Goal: Information Seeking & Learning: Understand process/instructions

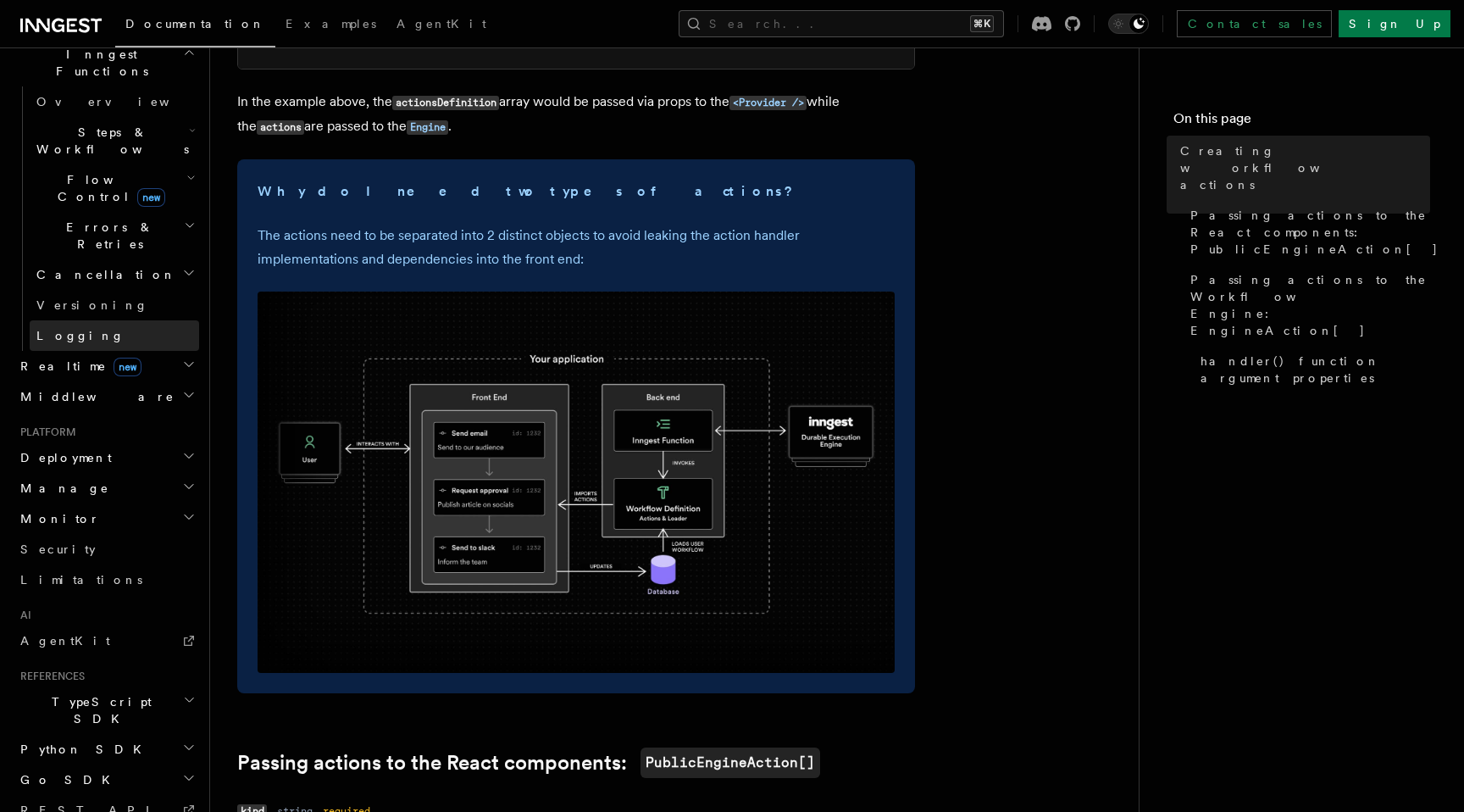
scroll to position [696, 0]
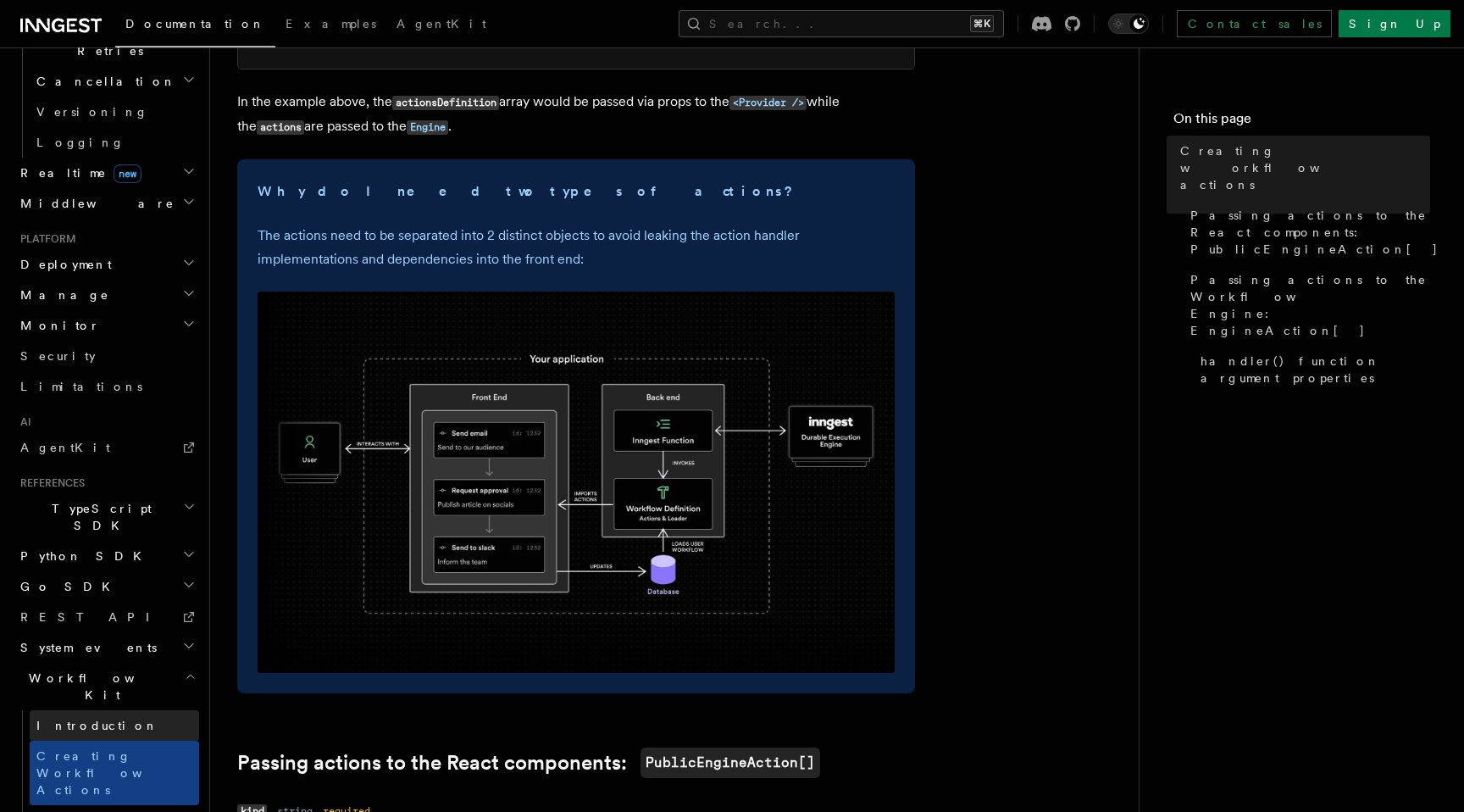
click at [106, 710] on link "Introduction" at bounding box center [115, 725] width 169 height 30
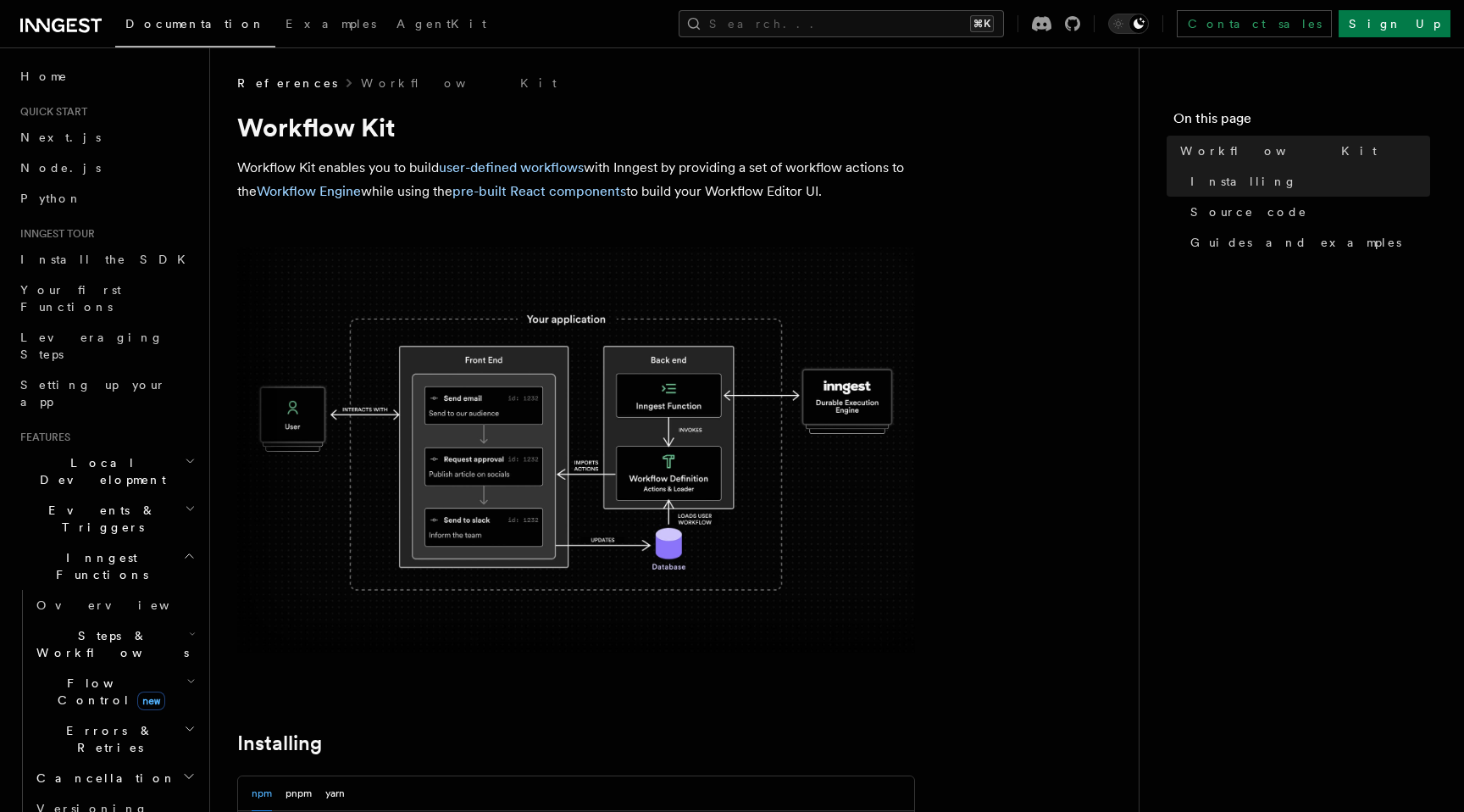
click at [135, 626] on span "Steps & Workflows" at bounding box center [110, 643] width 159 height 34
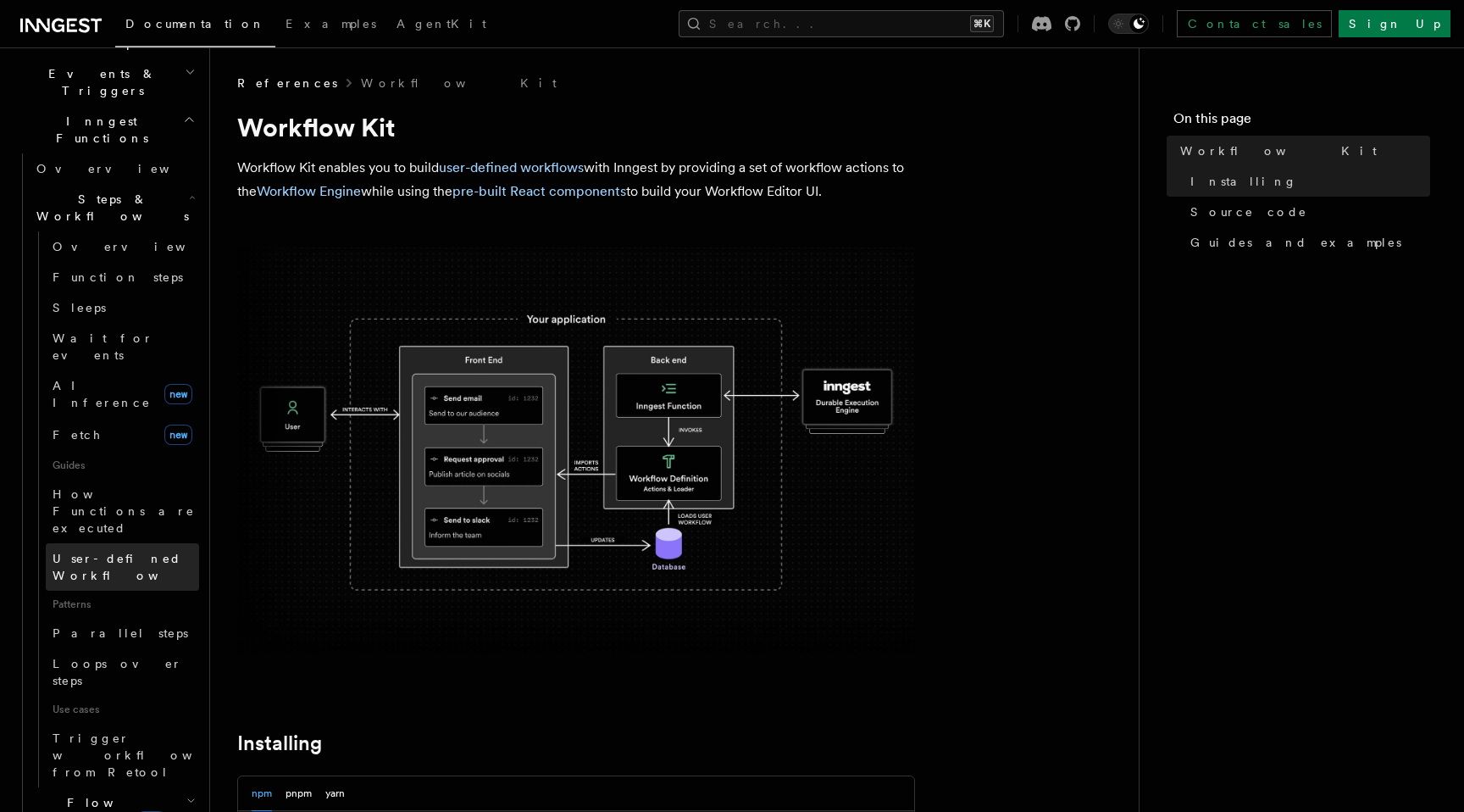
scroll to position [456, 0]
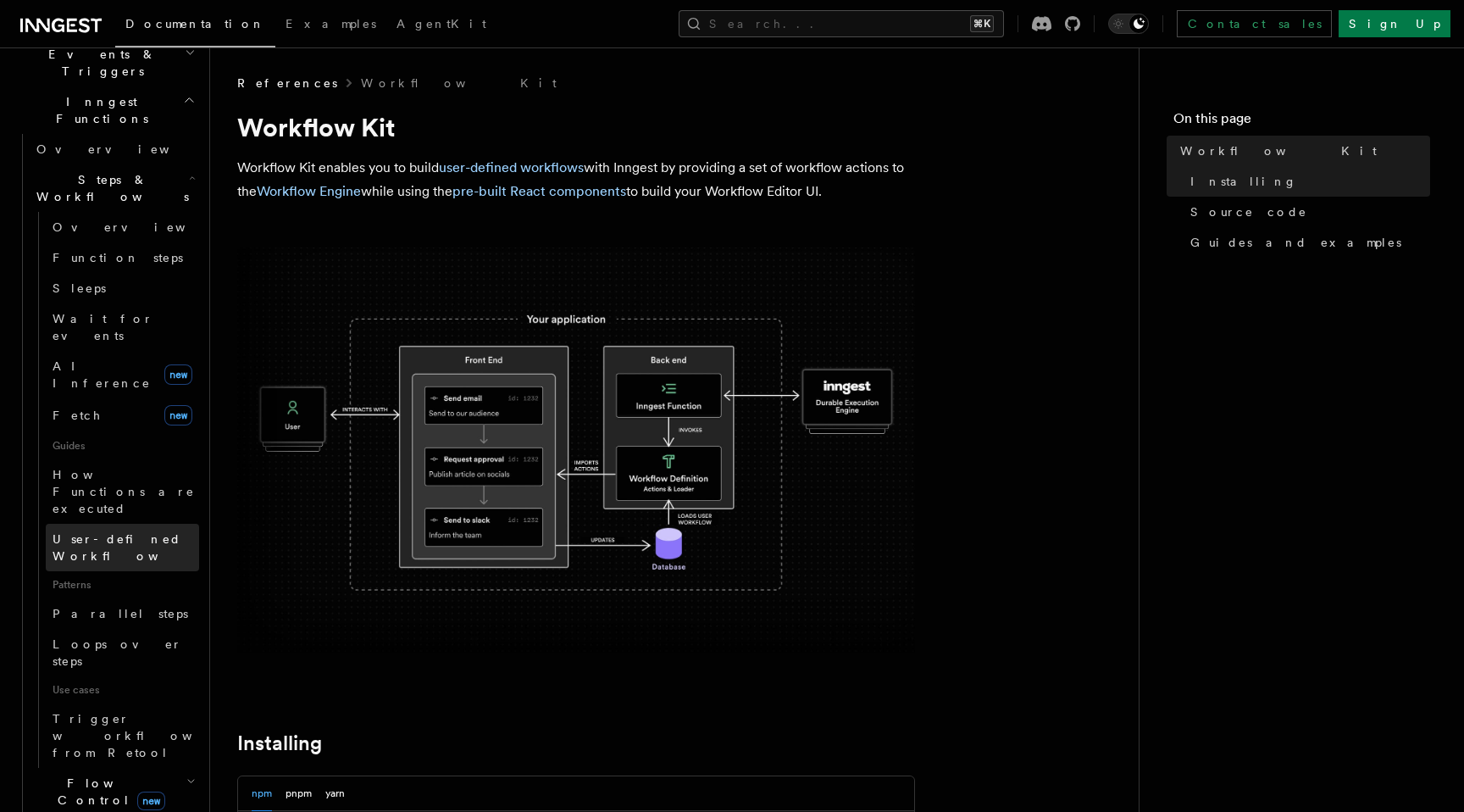
click at [113, 532] on span "User-defined Workflows" at bounding box center [128, 547] width 153 height 30
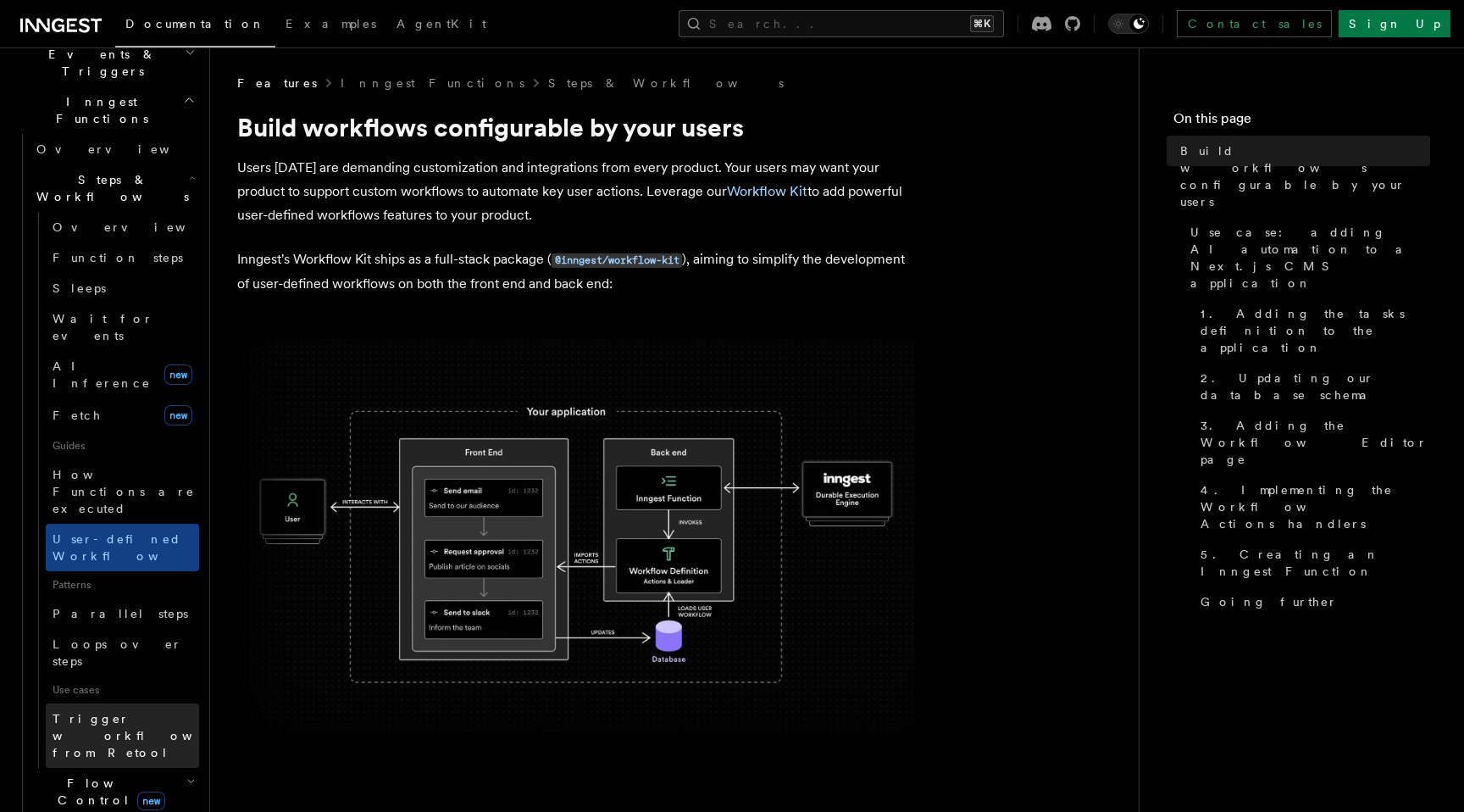
click at [107, 703] on link "Trigger workflows from Retool" at bounding box center [122, 735] width 153 height 64
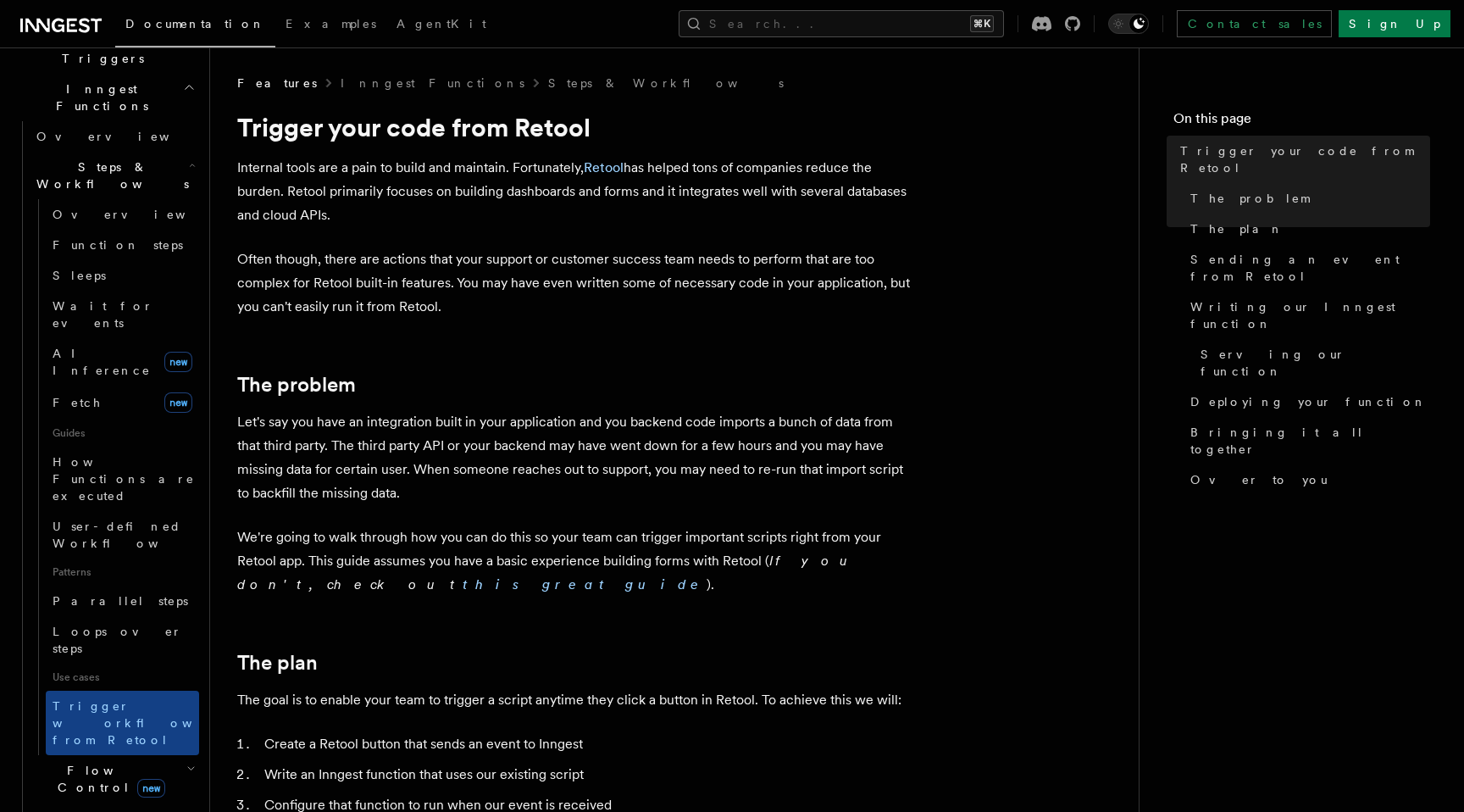
scroll to position [469, 0]
click at [209, 533] on header "Search... Documentation Examples AgentKit Home Quick start Next.js Node.js Pyth…" at bounding box center [105, 429] width 210 height 764
click at [189, 761] on icon "button" at bounding box center [191, 767] width 10 height 14
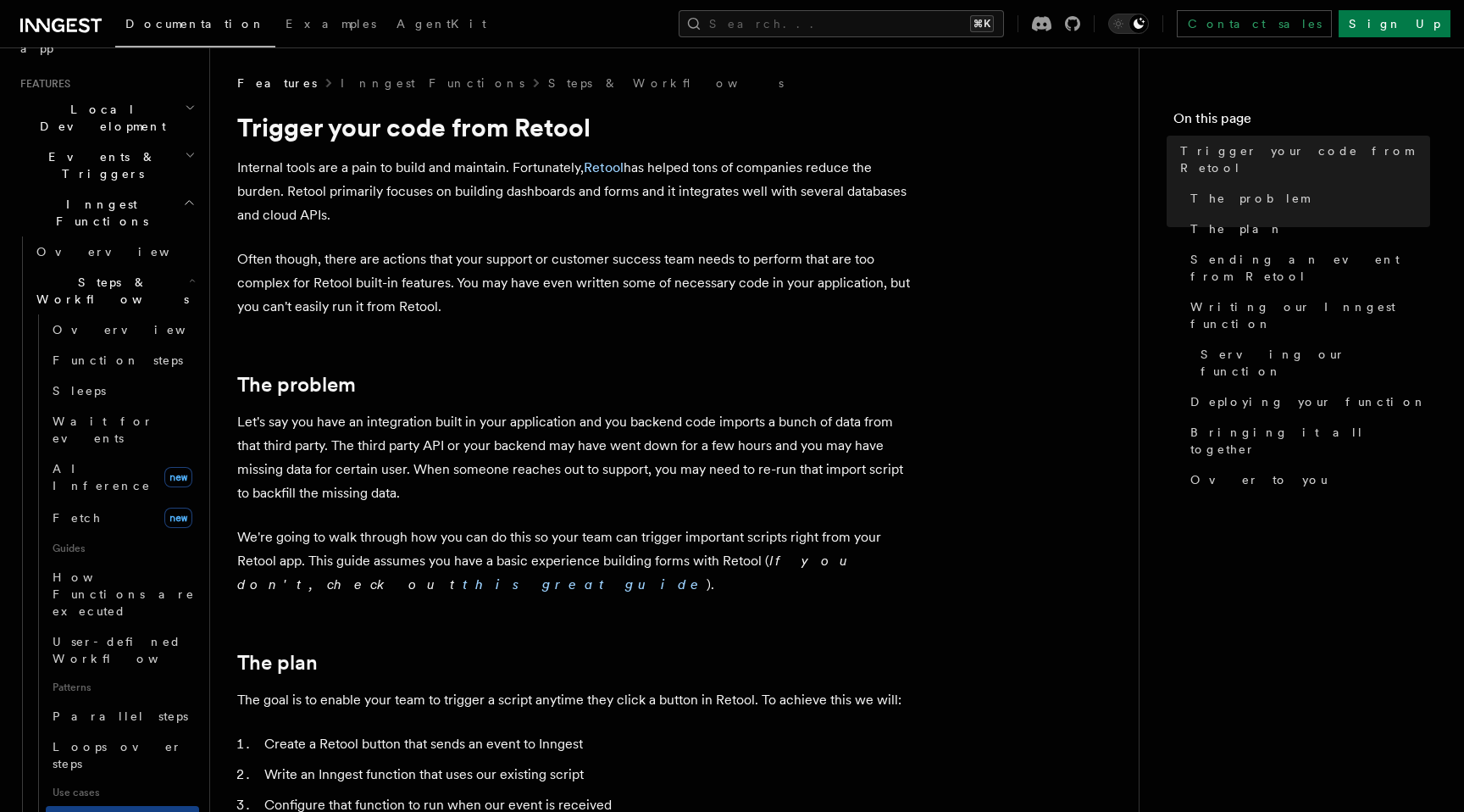
scroll to position [328, 0]
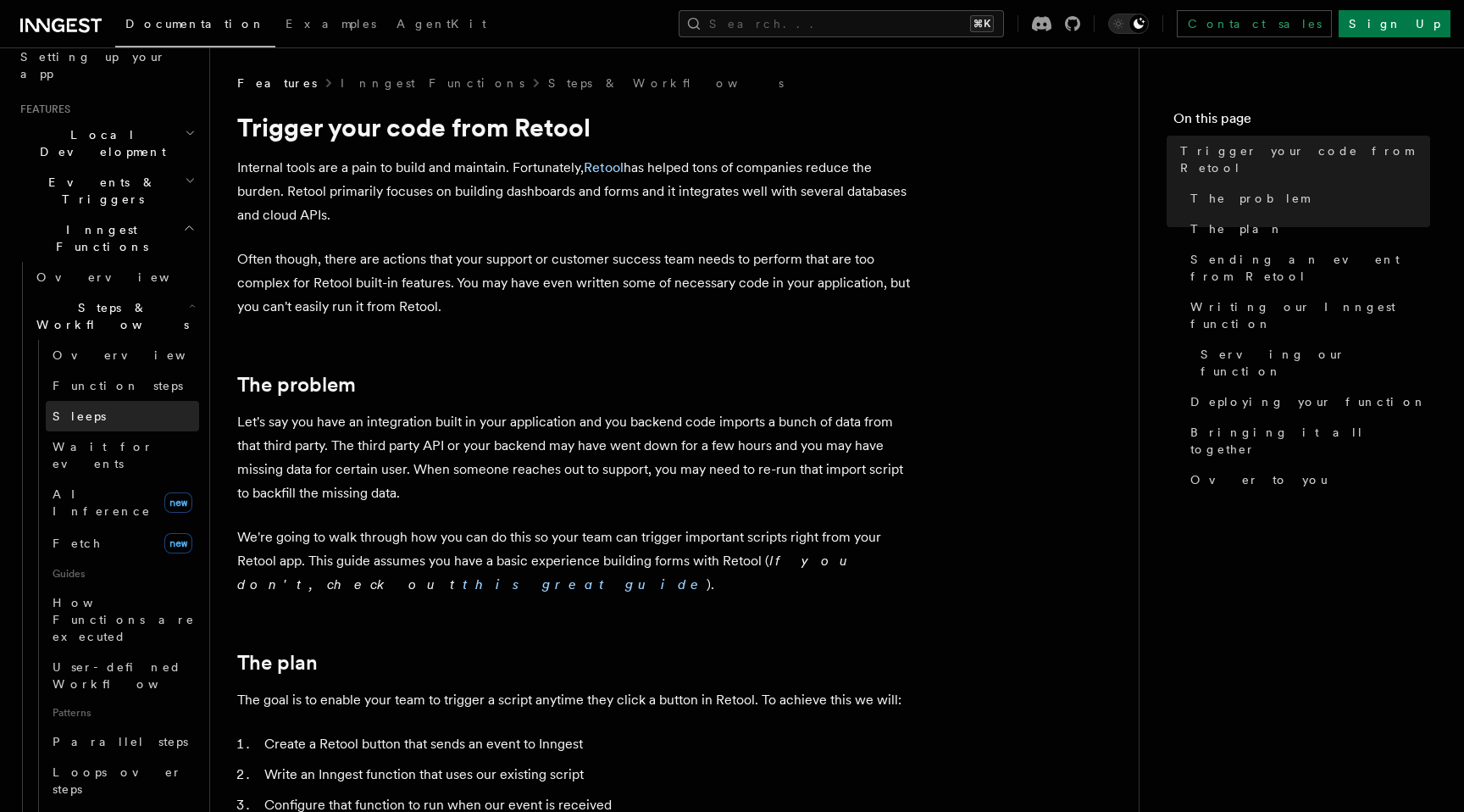
click at [136, 401] on link "Sleeps" at bounding box center [122, 416] width 153 height 30
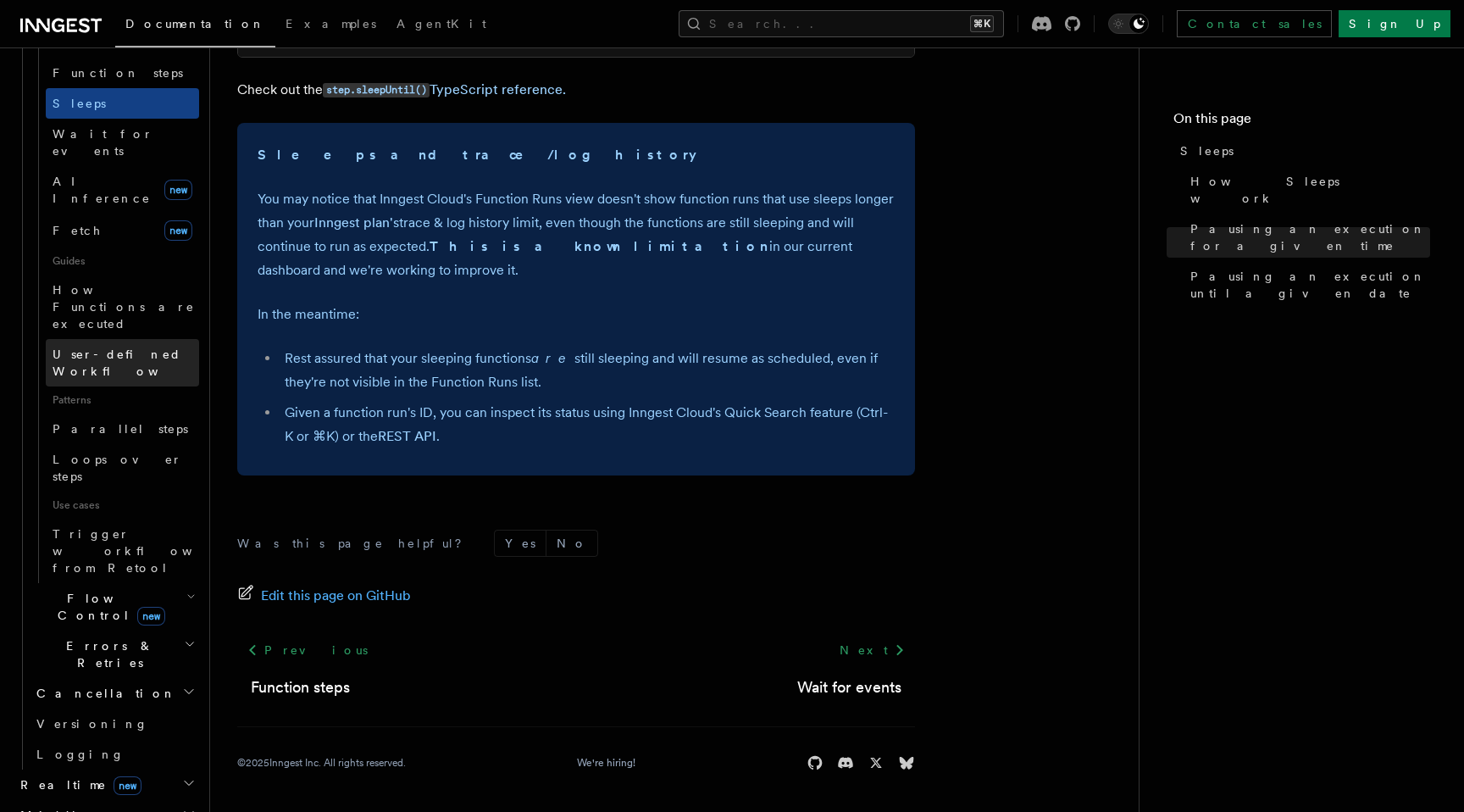
scroll to position [1001, 0]
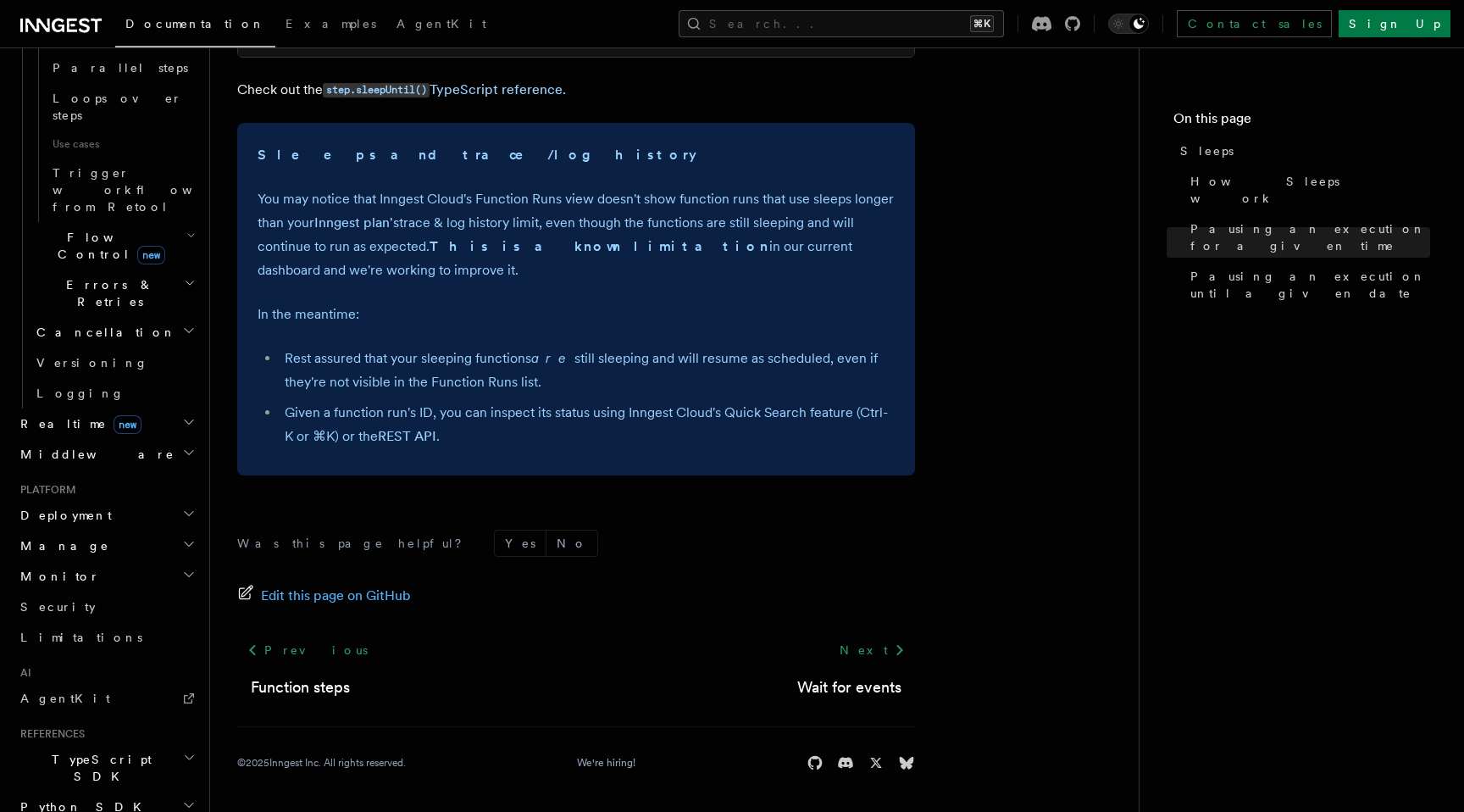
click at [176, 744] on h2 "TypeScript SDK" at bounding box center [106, 767] width 186 height 48
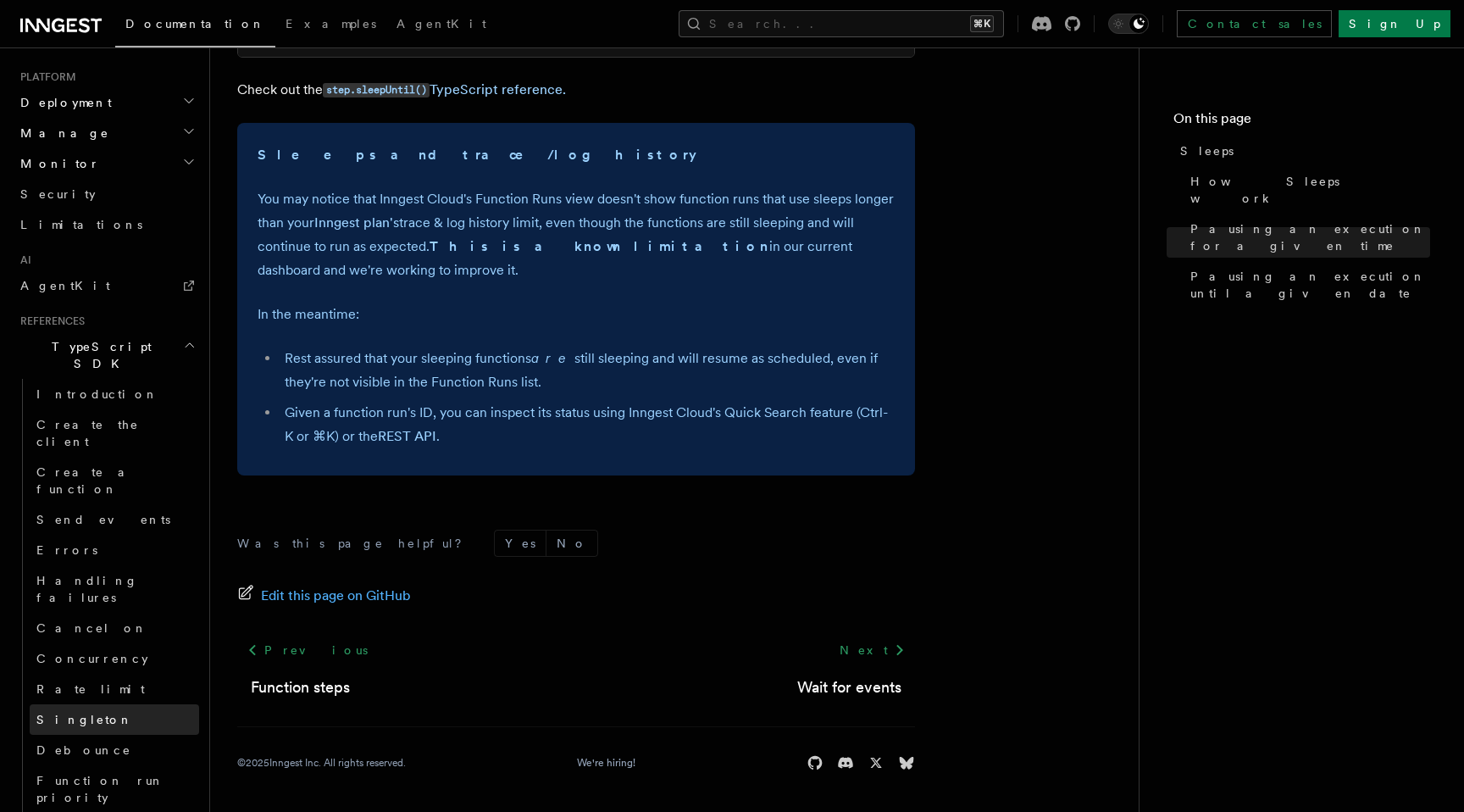
scroll to position [1415, 0]
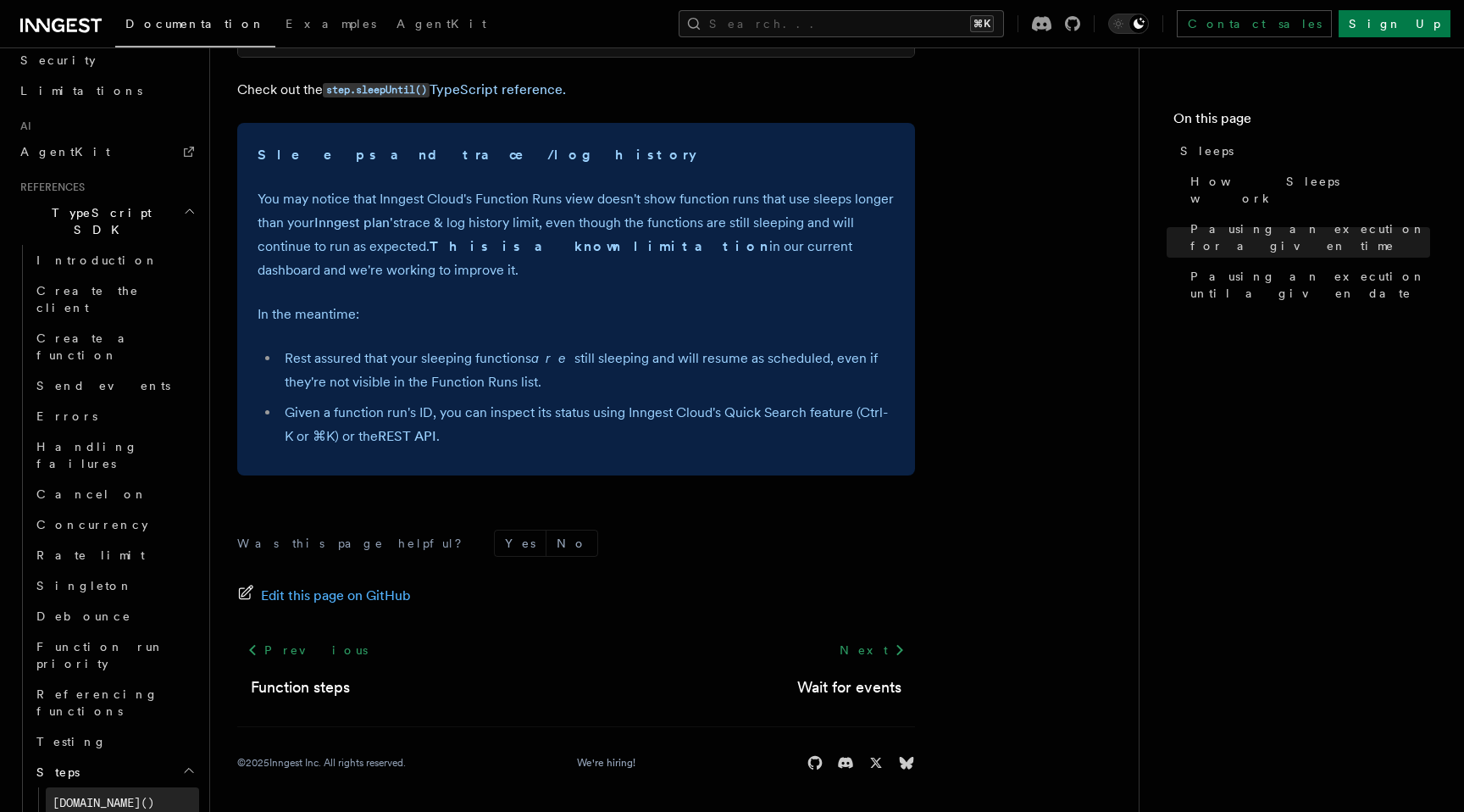
scroll to position [1567, 0]
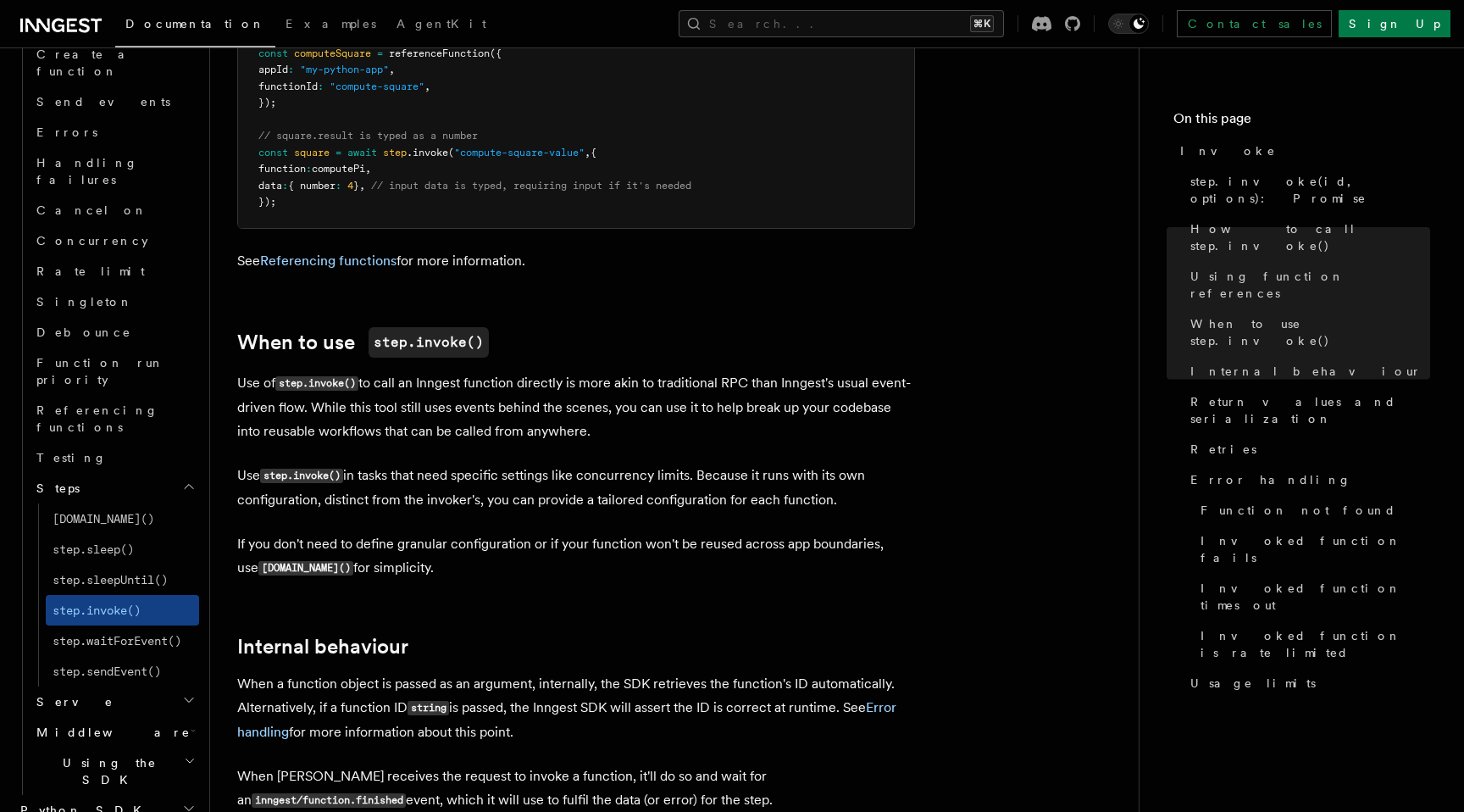
scroll to position [2488, 0]
click at [152, 503] on link "[DOMAIN_NAME]()" at bounding box center [122, 518] width 153 height 30
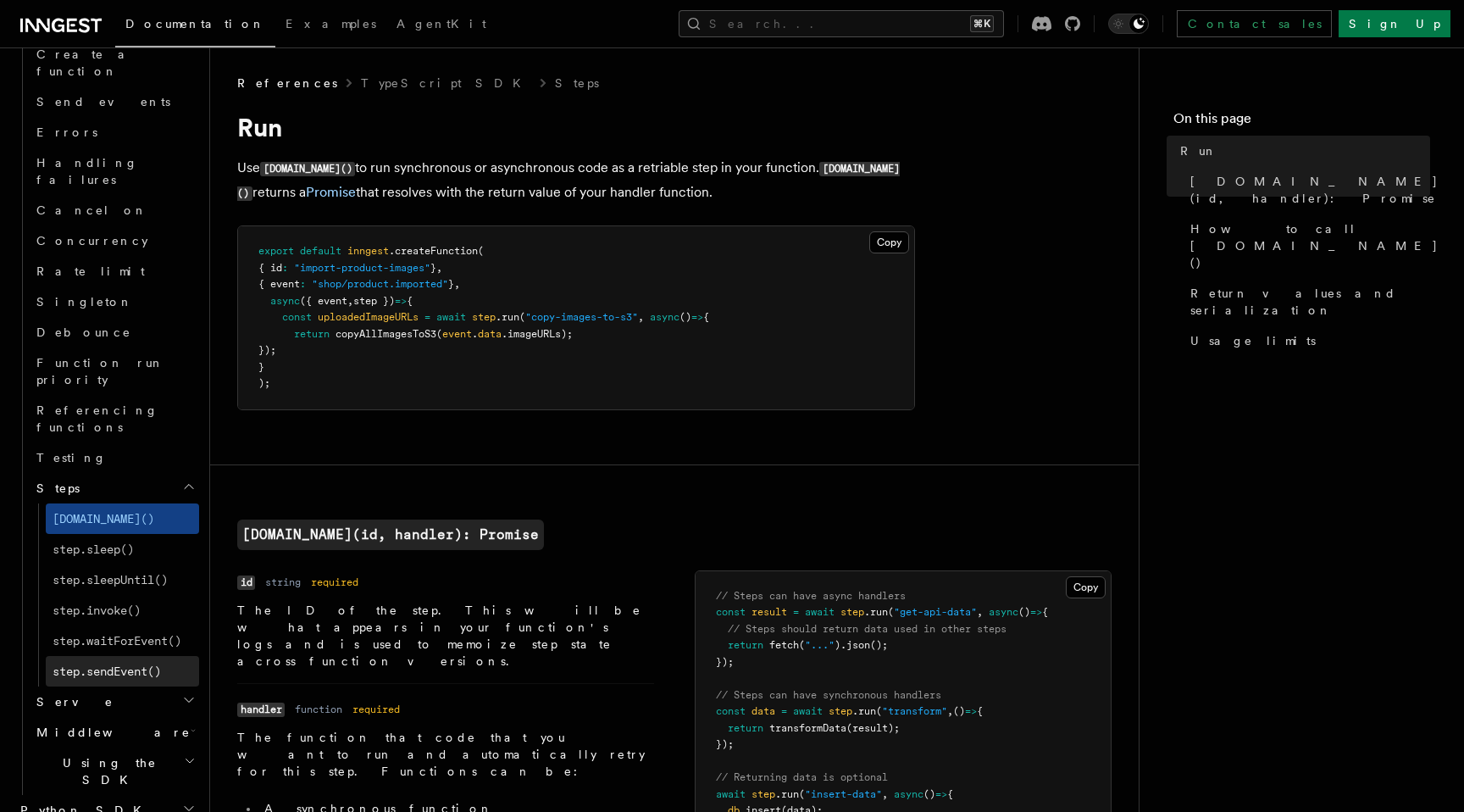
click at [138, 662] on span "step.sendEvent()" at bounding box center [107, 670] width 109 height 17
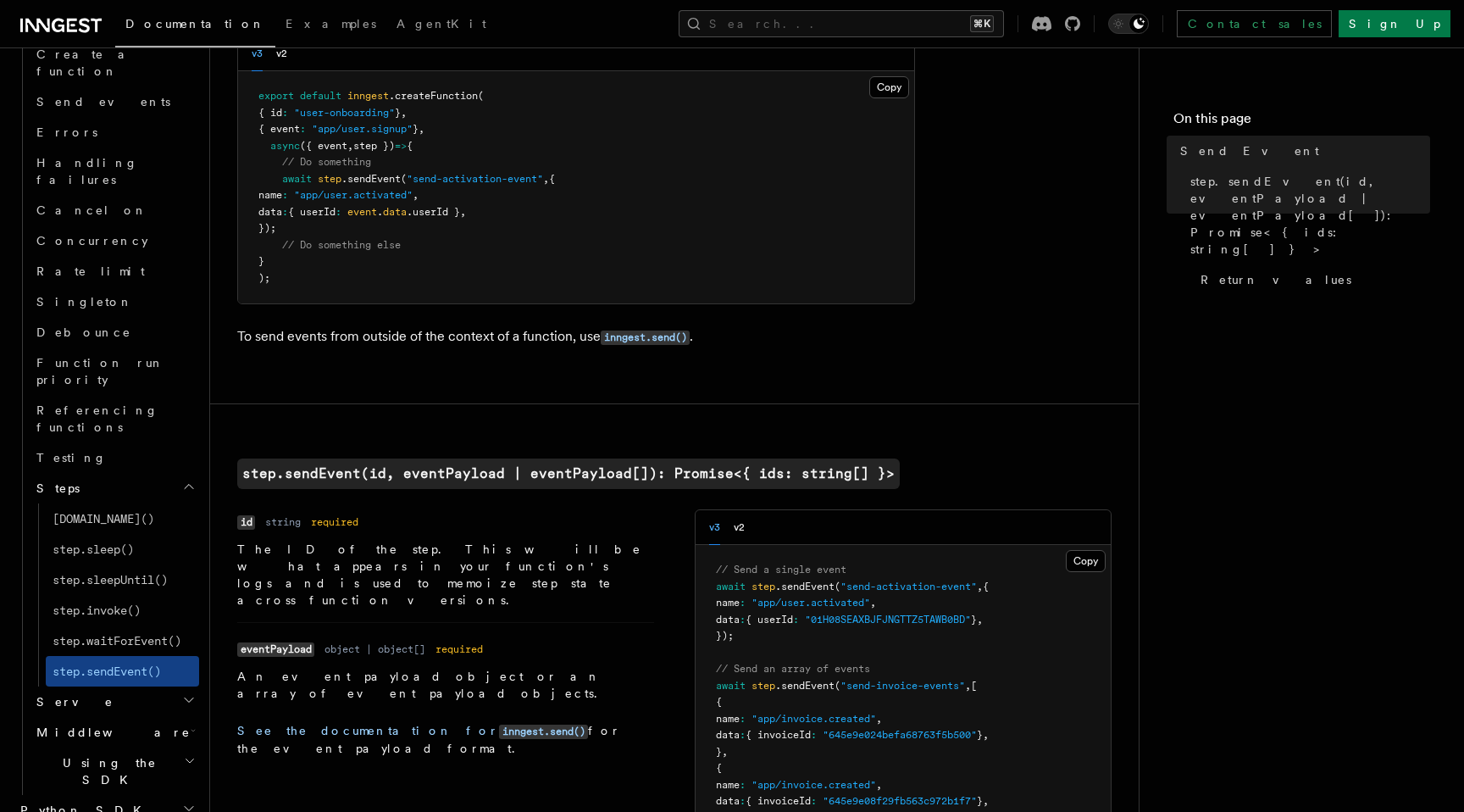
scroll to position [191, 0]
